Goal: Check status

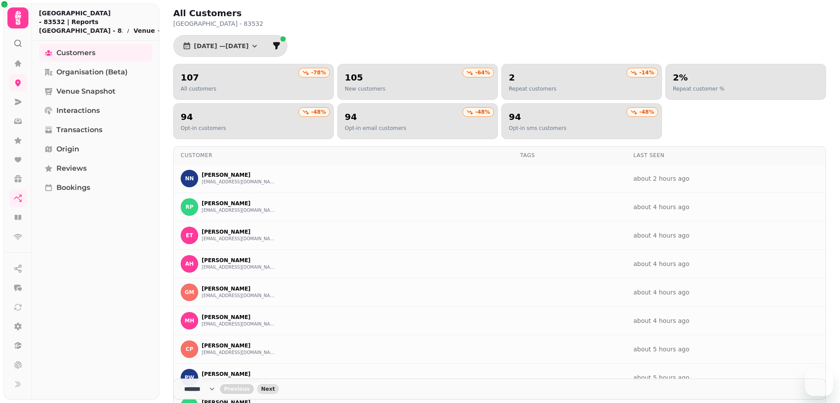
select select "**"
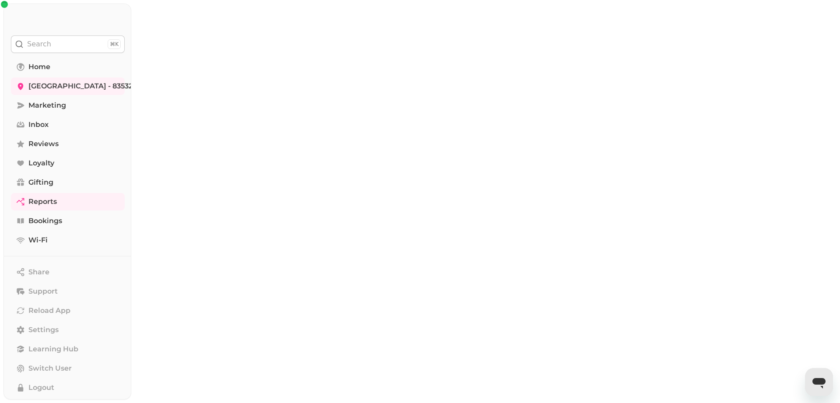
select select "**"
